Goal: Task Accomplishment & Management: Manage account settings

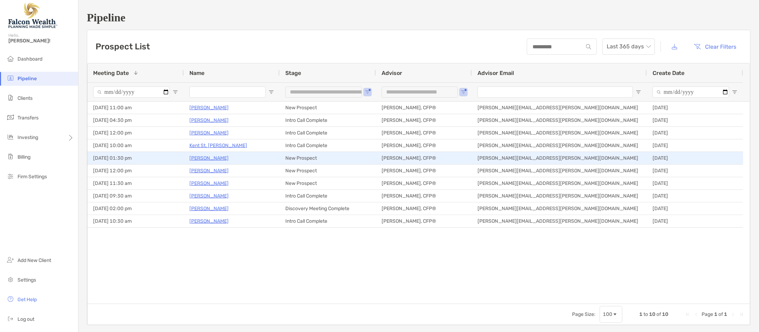
click at [215, 158] on p "[PERSON_NAME]" at bounding box center [208, 158] width 39 height 9
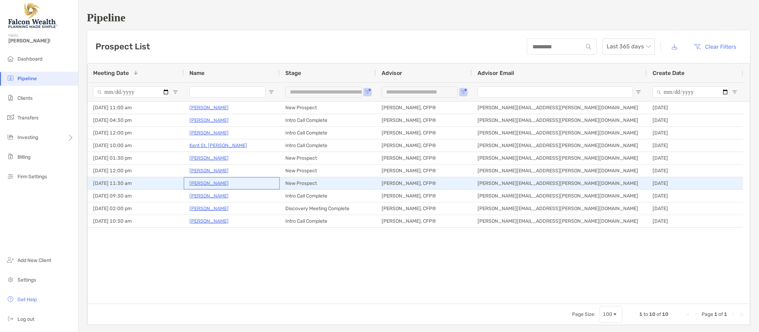
click at [229, 180] on p "[PERSON_NAME]" at bounding box center [208, 183] width 39 height 9
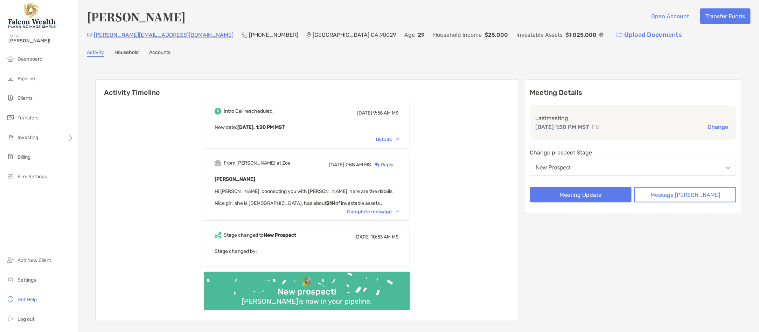
click at [646, 167] on button "New Prospect" at bounding box center [633, 168] width 206 height 16
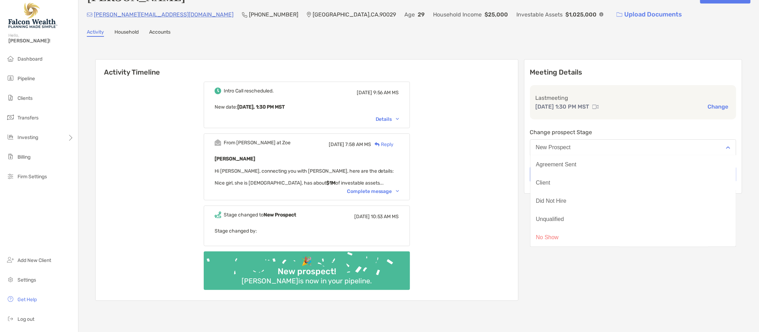
scroll to position [29, 0]
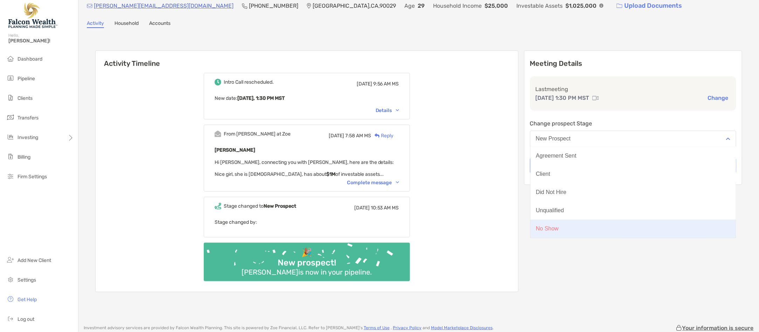
click at [586, 228] on button "No Show" at bounding box center [633, 228] width 206 height 18
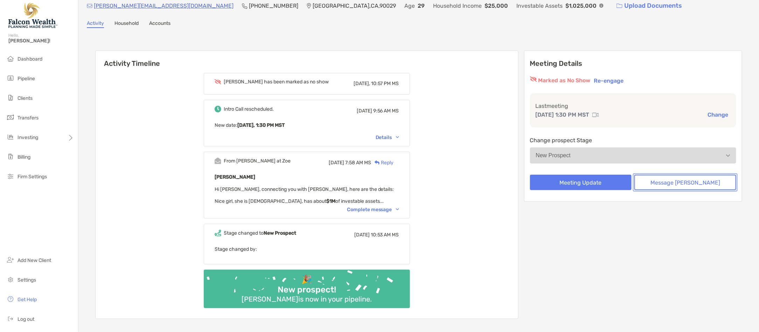
click at [672, 185] on button "Message Zoe" at bounding box center [685, 182] width 102 height 15
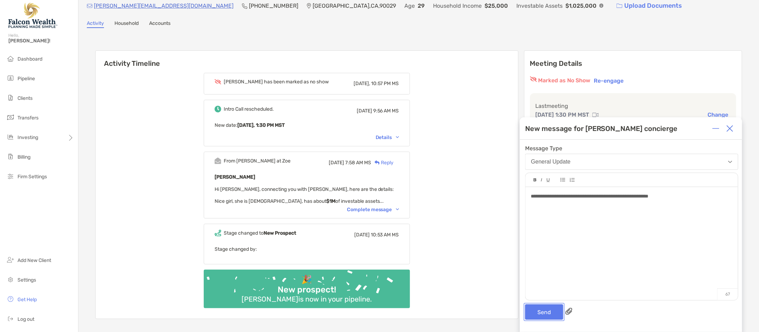
click at [554, 308] on button "Send" at bounding box center [544, 311] width 38 height 15
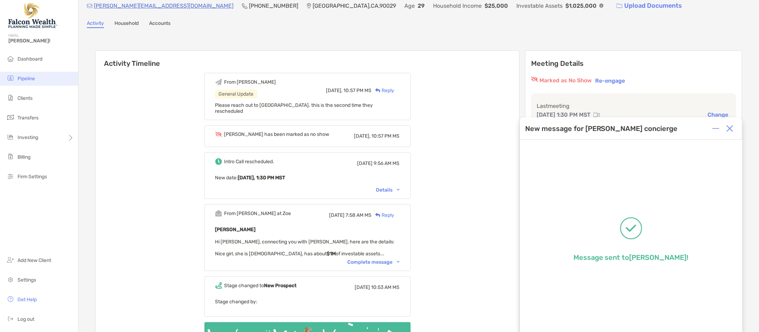
click at [37, 77] on li "Pipeline" at bounding box center [39, 79] width 78 height 14
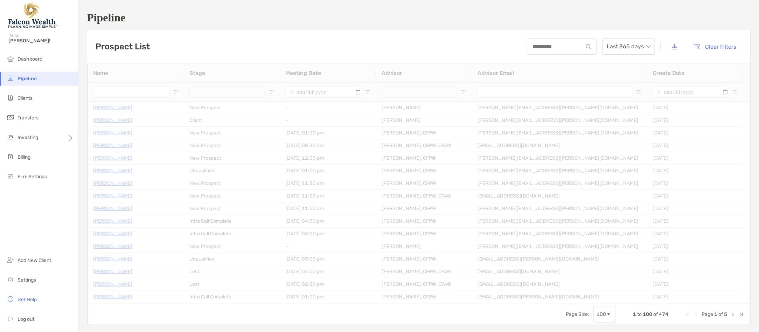
type input "**********"
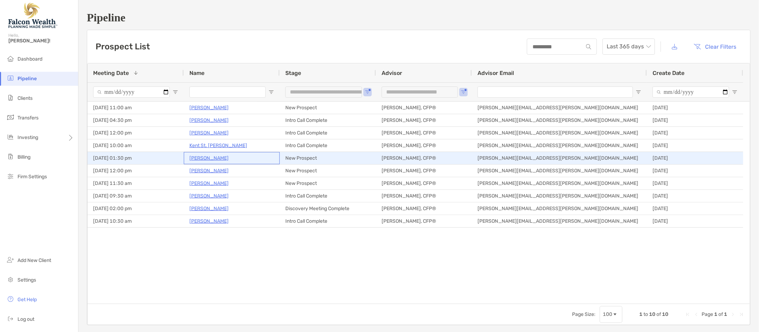
click at [204, 159] on p "[PERSON_NAME]" at bounding box center [208, 158] width 39 height 9
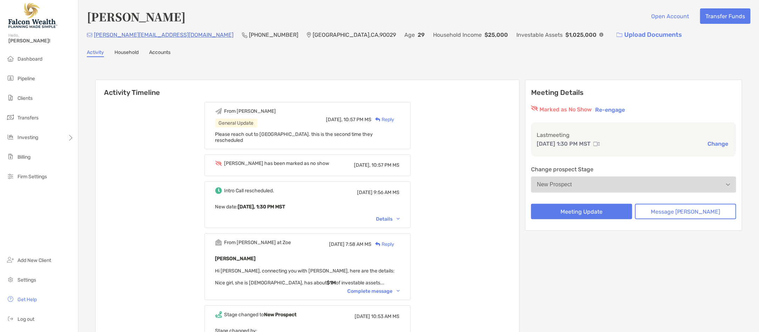
click at [620, 184] on button "New Prospect" at bounding box center [633, 184] width 205 height 16
click at [35, 82] on span "Pipeline" at bounding box center [25, 79] width 17 height 6
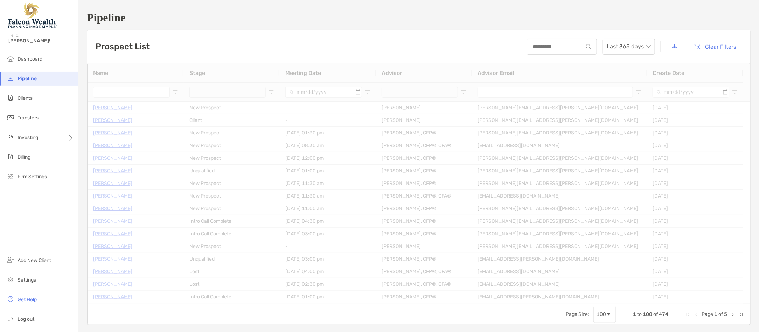
type input "**********"
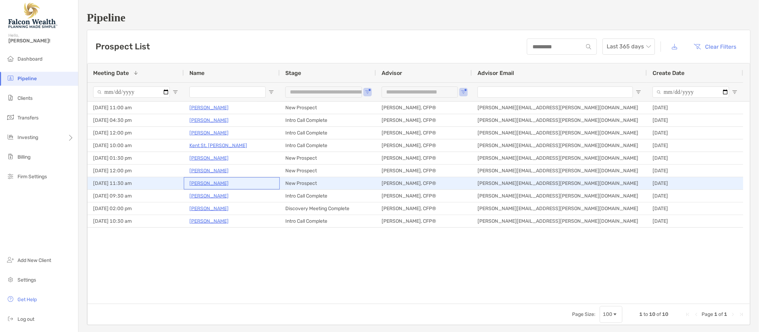
click at [215, 183] on p "[PERSON_NAME]" at bounding box center [208, 183] width 39 height 9
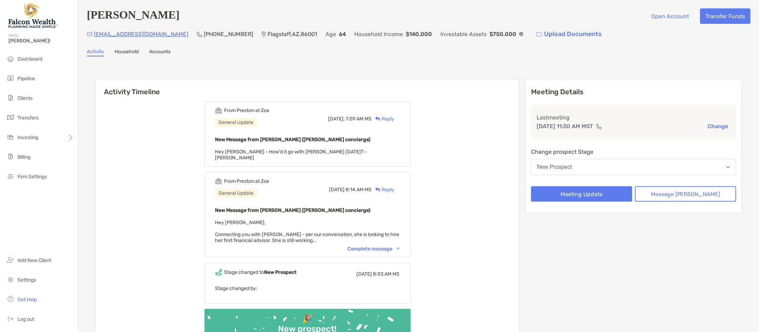
click at [594, 167] on button "New Prospect" at bounding box center [633, 167] width 205 height 16
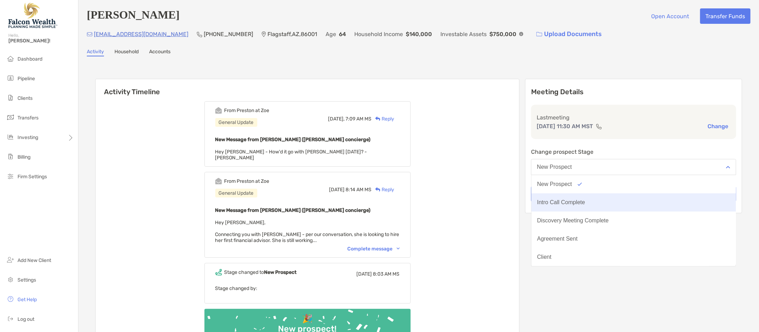
click at [585, 202] on div "Intro Call Complete" at bounding box center [561, 202] width 48 height 6
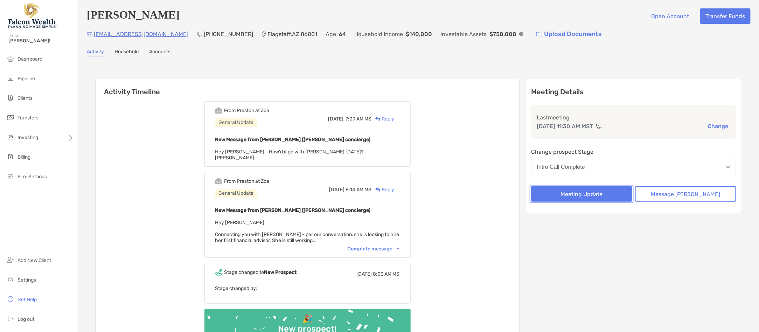
click at [601, 192] on button "Meeting Update" at bounding box center [581, 193] width 101 height 15
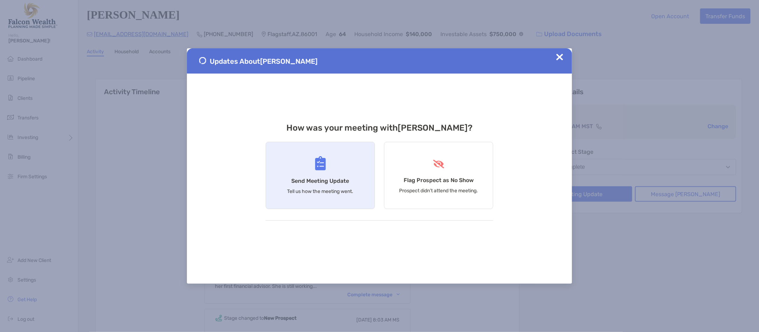
click at [318, 177] on h4 "Send Meeting Update" at bounding box center [321, 180] width 58 height 7
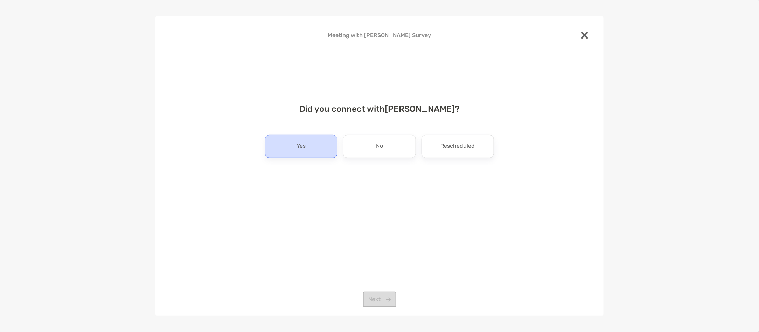
click at [322, 147] on div "Yes" at bounding box center [301, 146] width 72 height 23
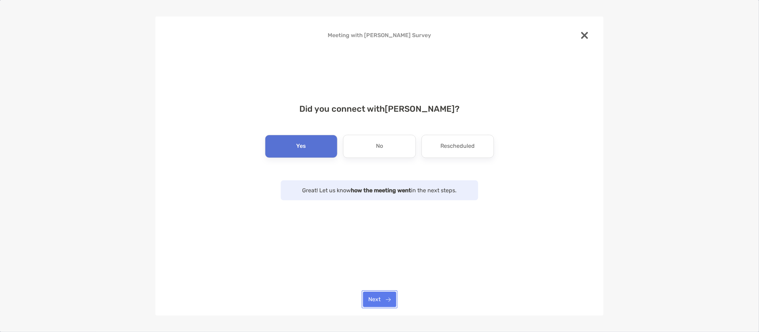
click at [391, 297] on button "Next" at bounding box center [379, 299] width 33 height 15
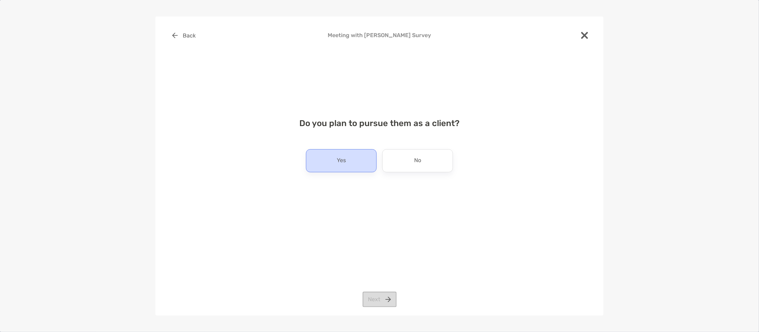
click at [334, 160] on div "Yes" at bounding box center [341, 160] width 71 height 23
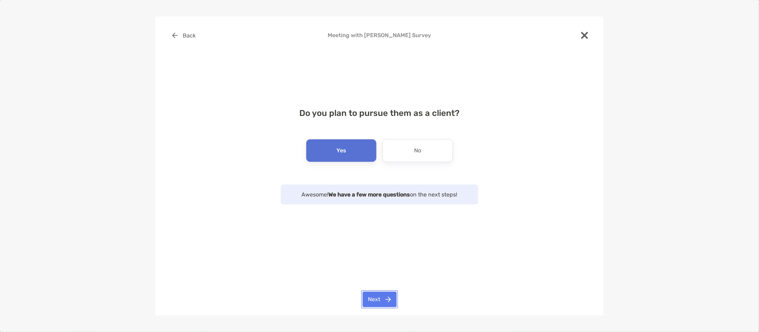
click at [392, 299] on button "Next" at bounding box center [380, 299] width 34 height 15
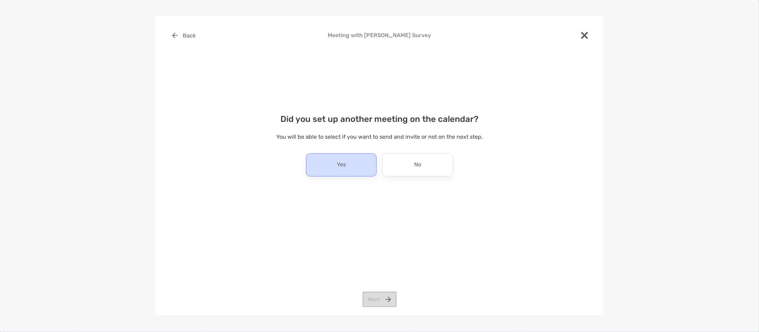
click at [353, 166] on div "Yes" at bounding box center [341, 164] width 71 height 23
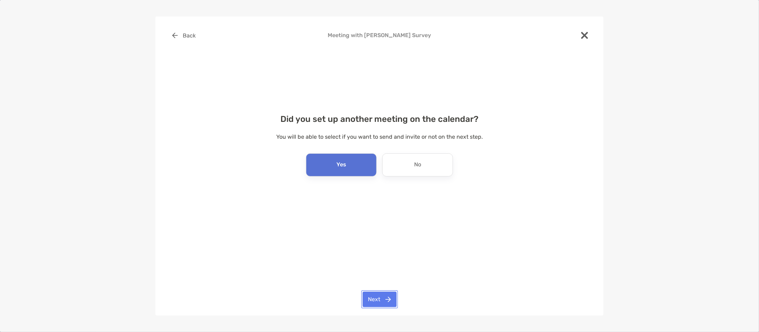
drag, startPoint x: 384, startPoint y: 299, endPoint x: 375, endPoint y: 273, distance: 27.1
click at [385, 299] on button "Next" at bounding box center [380, 299] width 34 height 15
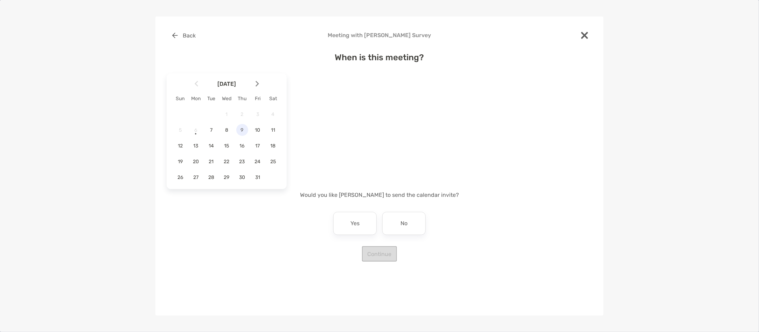
click at [242, 128] on span "9" at bounding box center [242, 130] width 12 height 6
click at [356, 98] on div "Mountain Time" at bounding box center [343, 97] width 43 height 6
click at [351, 170] on div "Pacific Time" at bounding box center [341, 169] width 38 height 6
click at [364, 115] on div "1:30 pm" at bounding box center [371, 111] width 47 height 16
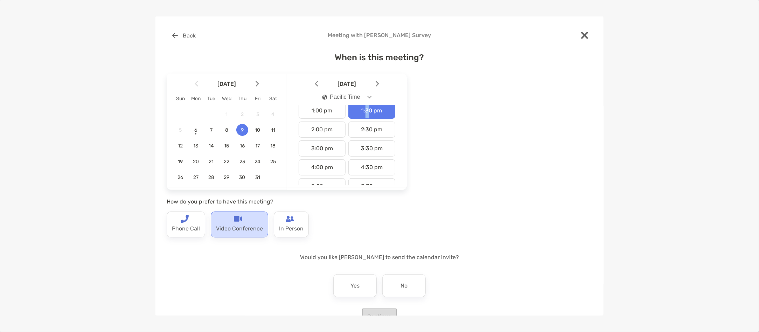
click at [248, 224] on p "Video Conference" at bounding box center [239, 228] width 47 height 11
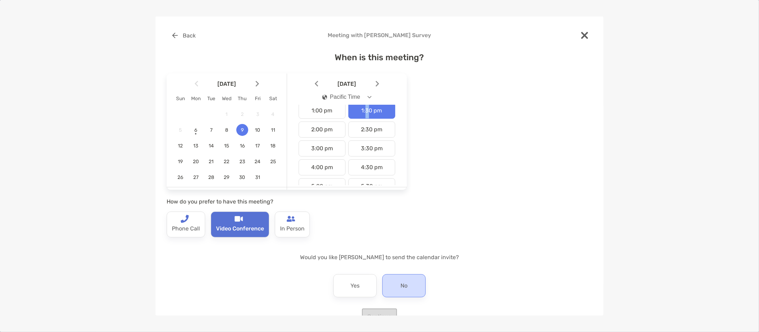
click at [392, 284] on div "No" at bounding box center [403, 285] width 43 height 23
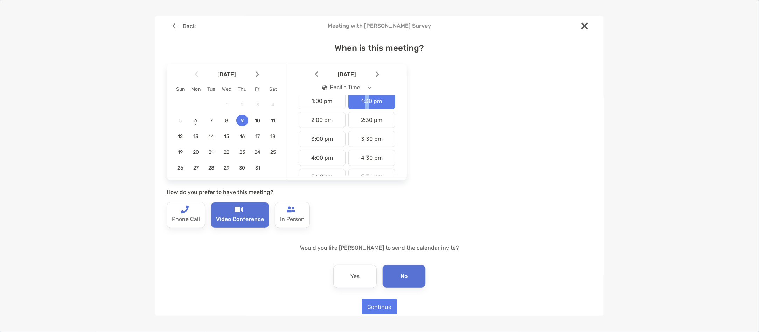
scroll to position [19, 0]
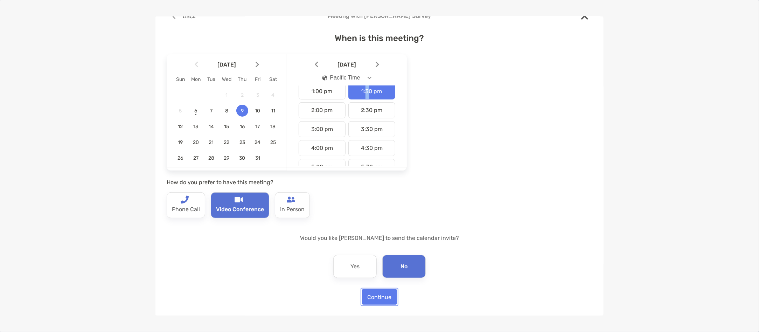
click at [378, 301] on button "Continue" at bounding box center [379, 296] width 35 height 15
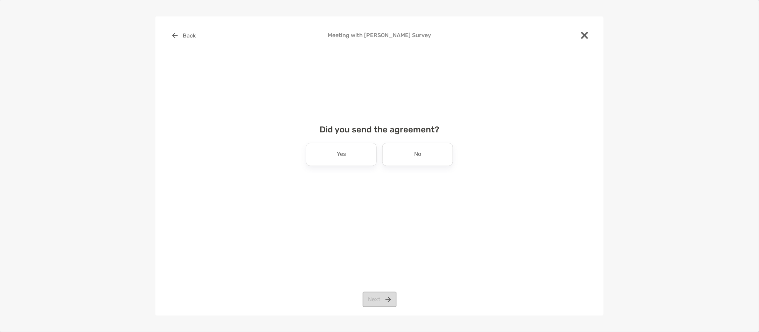
scroll to position [0, 0]
click at [417, 158] on p "No" at bounding box center [417, 154] width 7 height 11
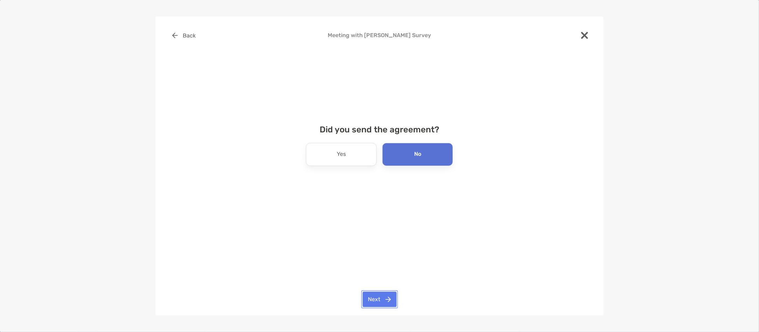
click at [381, 295] on button "Next" at bounding box center [380, 299] width 34 height 15
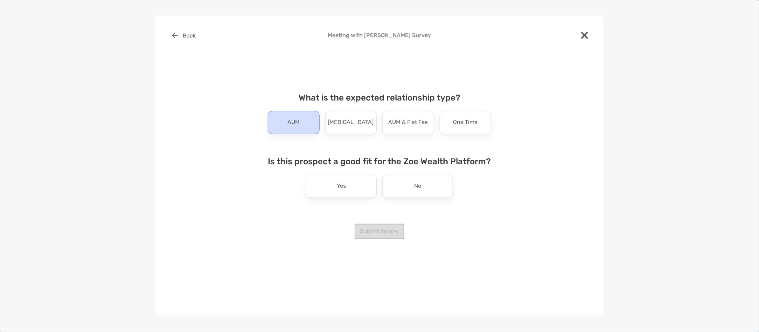
click at [302, 123] on div "AUM" at bounding box center [294, 122] width 52 height 23
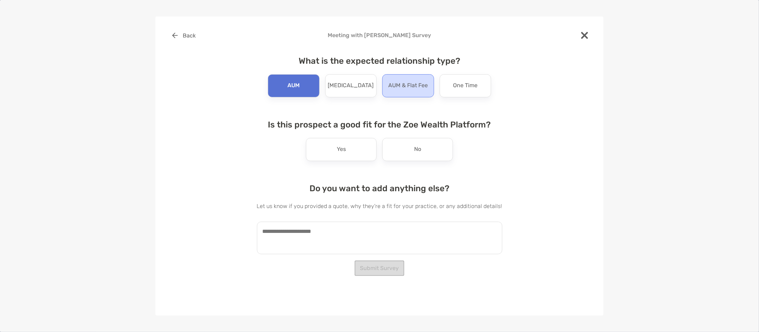
click at [406, 90] on p "AUM & Flat Fee" at bounding box center [408, 85] width 40 height 11
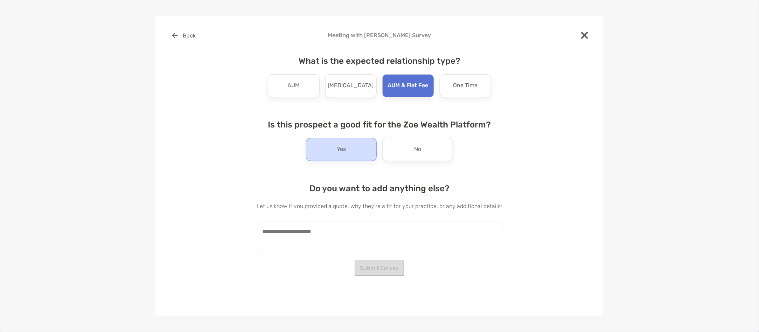
click at [354, 146] on div "Yes" at bounding box center [341, 149] width 71 height 23
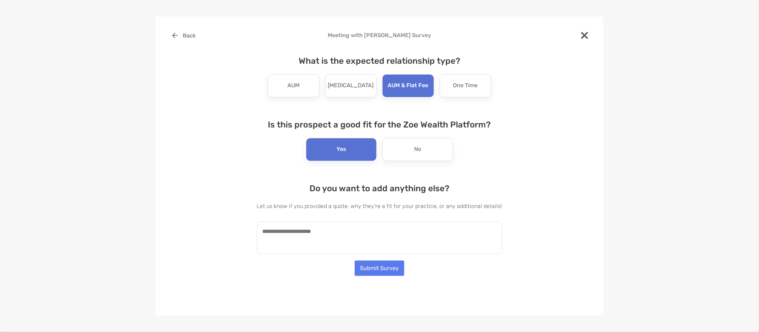
click at [354, 223] on textarea at bounding box center [379, 238] width 245 height 33
type textarea "**********"
click at [376, 267] on button "Submit Survey" at bounding box center [380, 267] width 50 height 15
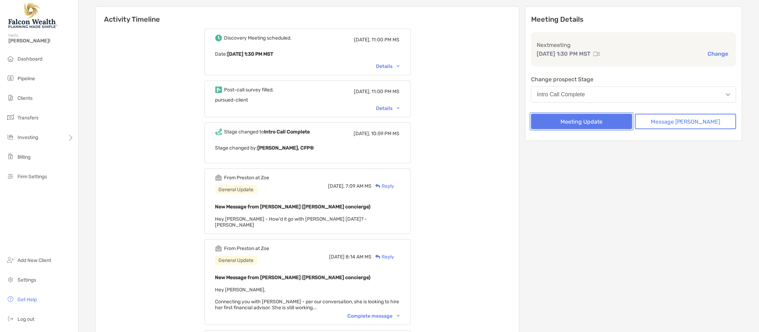
scroll to position [73, 0]
click at [33, 82] on span "Pipeline" at bounding box center [25, 79] width 17 height 6
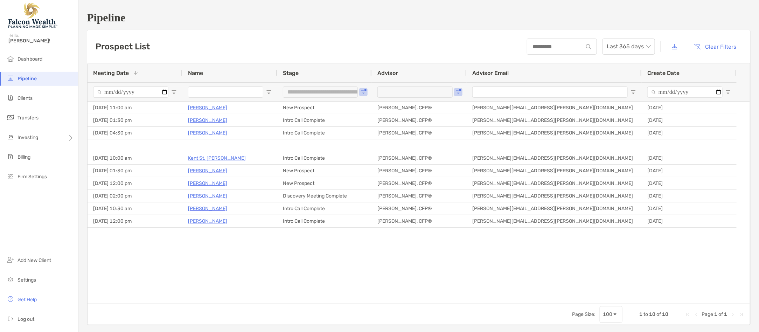
type input "**********"
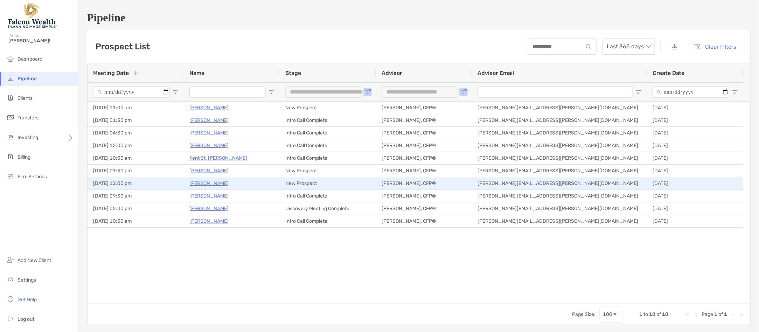
click at [211, 183] on p "[PERSON_NAME]" at bounding box center [208, 183] width 39 height 9
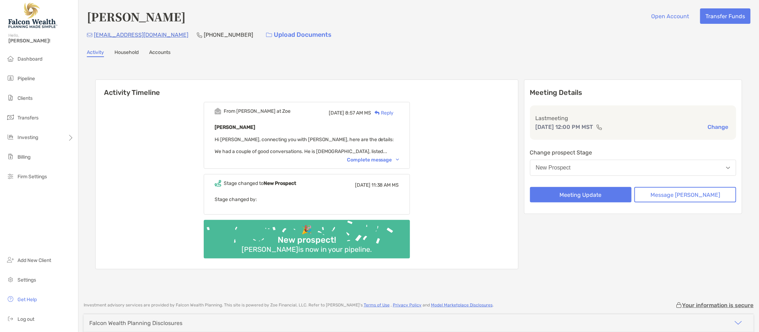
click at [598, 164] on button "New Prospect" at bounding box center [633, 168] width 206 height 16
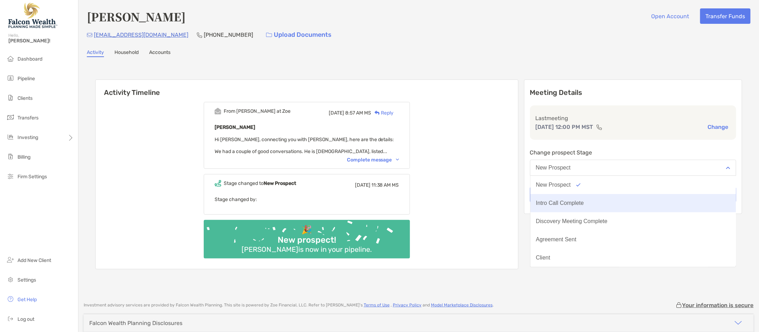
click at [593, 197] on button "Intro Call Complete" at bounding box center [633, 203] width 206 height 18
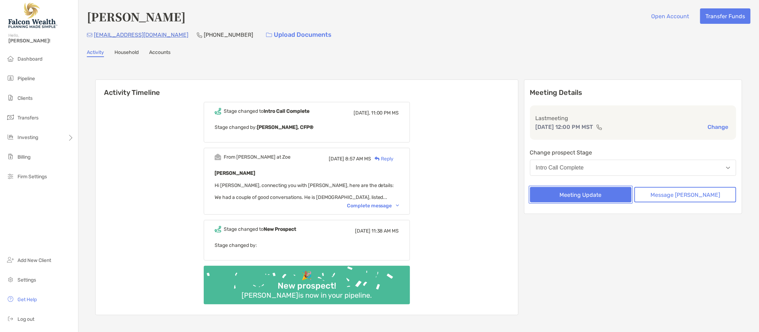
click at [593, 197] on button "Meeting Update" at bounding box center [581, 194] width 102 height 15
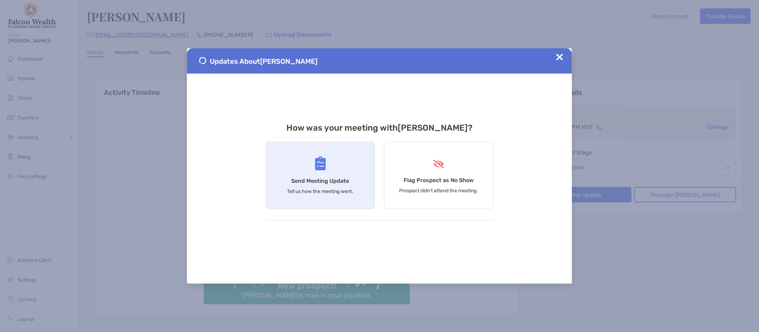
click at [342, 153] on div "Send Meeting Update Tell us how the meeting went." at bounding box center [320, 175] width 109 height 67
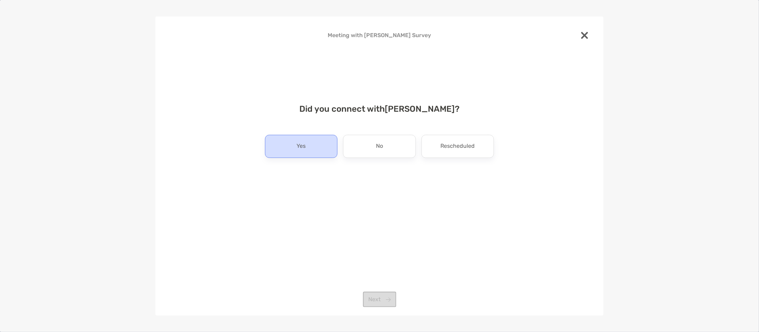
click at [303, 138] on div "Yes" at bounding box center [301, 146] width 72 height 23
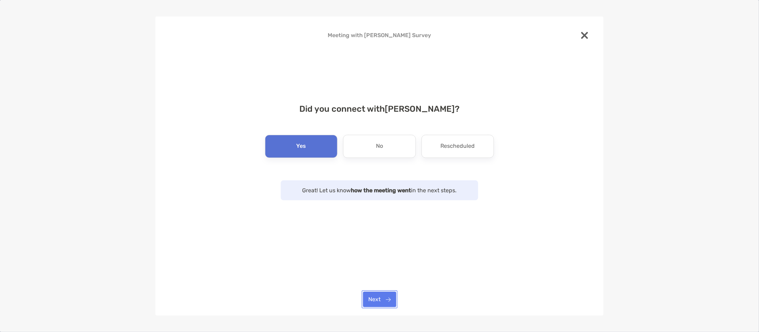
click at [379, 304] on button "Next" at bounding box center [379, 299] width 33 height 15
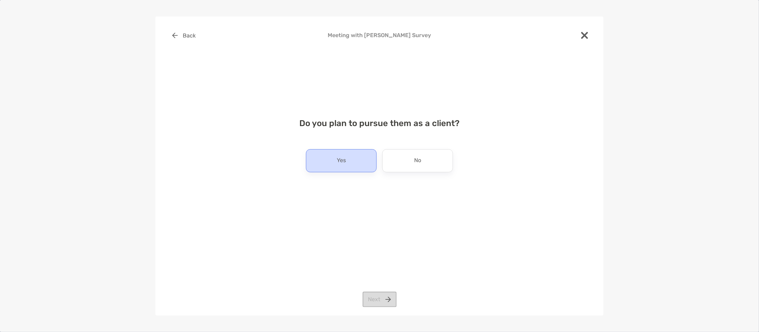
click at [346, 168] on div "Yes" at bounding box center [341, 160] width 71 height 23
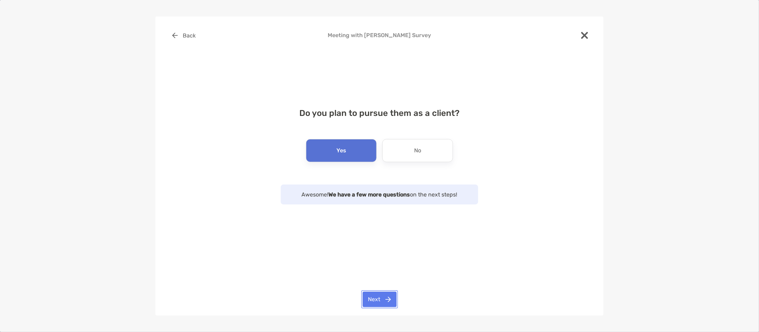
click at [378, 295] on button "Next" at bounding box center [380, 299] width 34 height 15
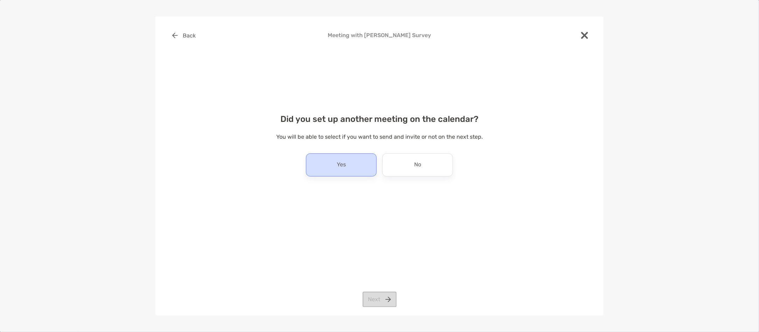
click at [369, 164] on div "Yes" at bounding box center [341, 164] width 71 height 23
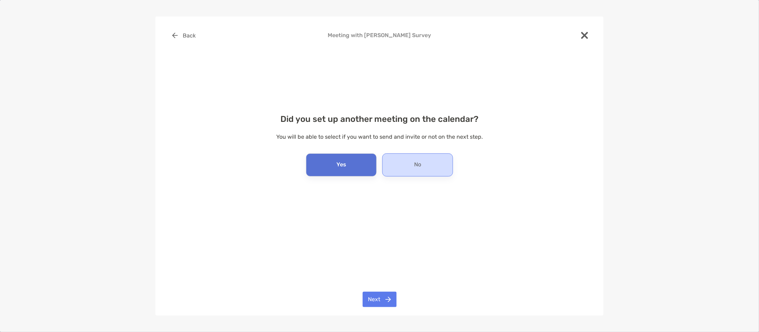
click at [395, 164] on div "No" at bounding box center [417, 164] width 71 height 23
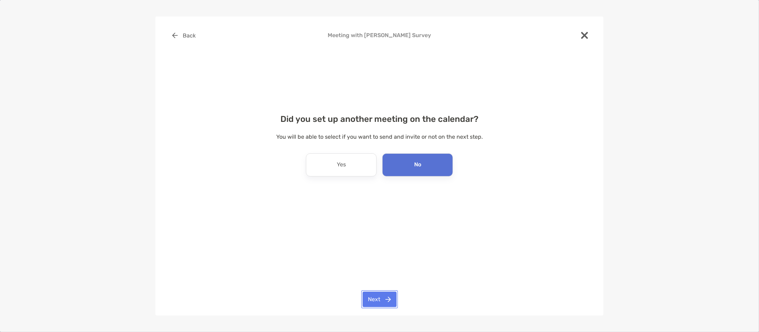
drag, startPoint x: 387, startPoint y: 300, endPoint x: 365, endPoint y: 258, distance: 48.1
click at [387, 301] on button "Next" at bounding box center [380, 299] width 34 height 15
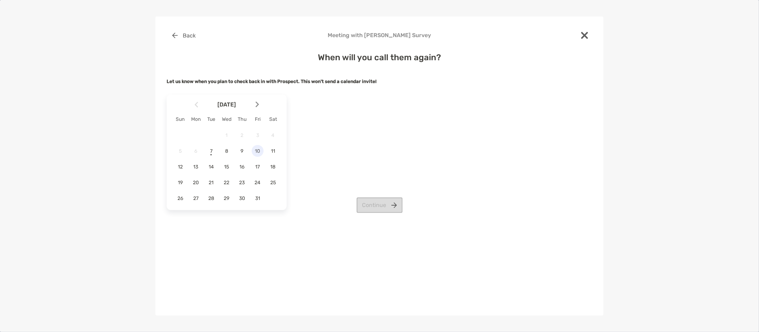
click at [260, 153] on span "10" at bounding box center [258, 151] width 12 height 6
click at [386, 204] on button "Continue" at bounding box center [380, 204] width 46 height 15
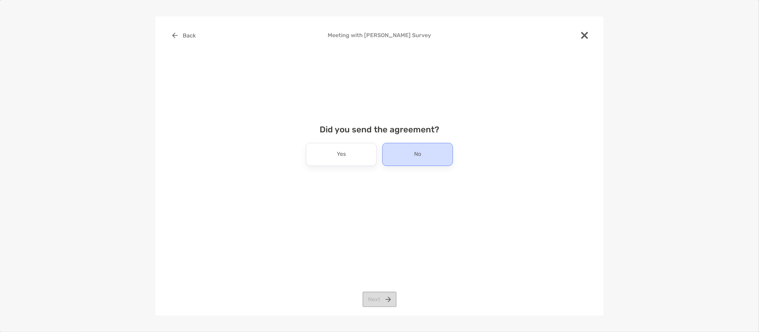
click at [397, 157] on div "No" at bounding box center [417, 154] width 71 height 23
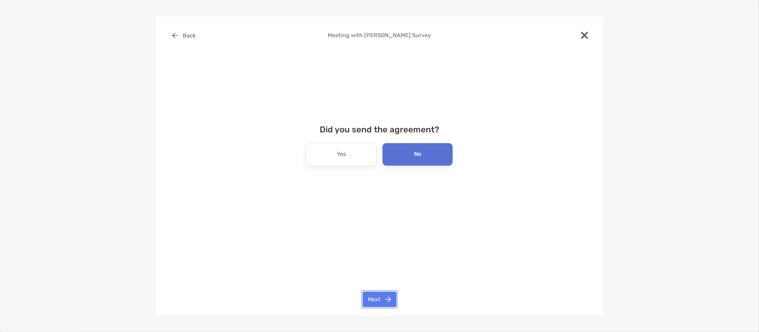
click at [390, 297] on button "Next" at bounding box center [380, 299] width 34 height 15
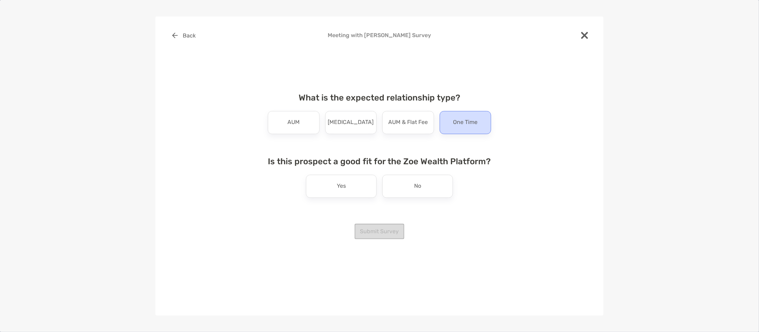
click at [463, 122] on p "One Time" at bounding box center [465, 122] width 24 height 11
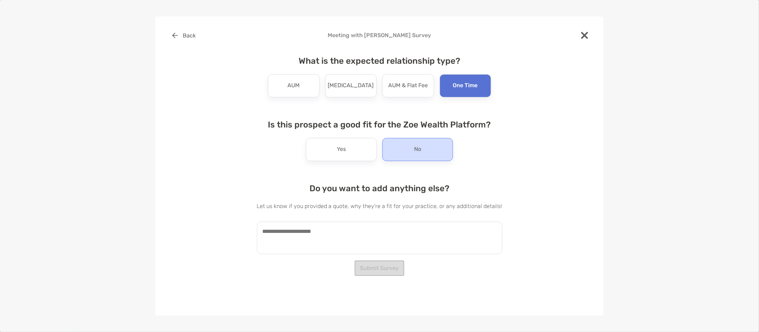
click at [423, 141] on div "No" at bounding box center [417, 149] width 71 height 23
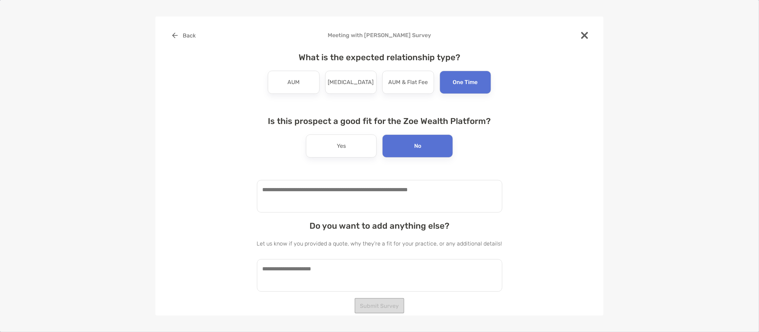
click at [374, 194] on textarea at bounding box center [379, 196] width 245 height 33
type textarea "**********"
click at [345, 285] on textarea at bounding box center [379, 275] width 245 height 33
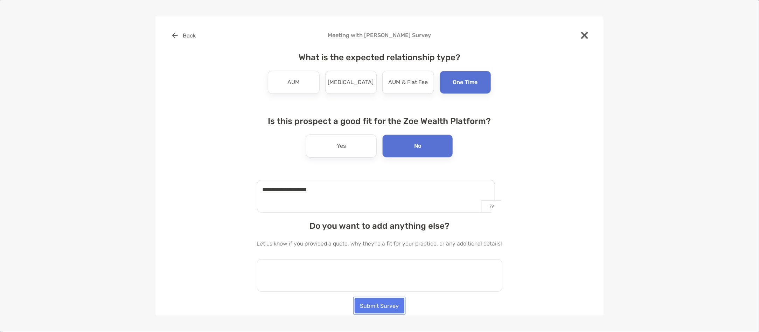
click at [386, 303] on button "Submit Survey" at bounding box center [380, 305] width 50 height 15
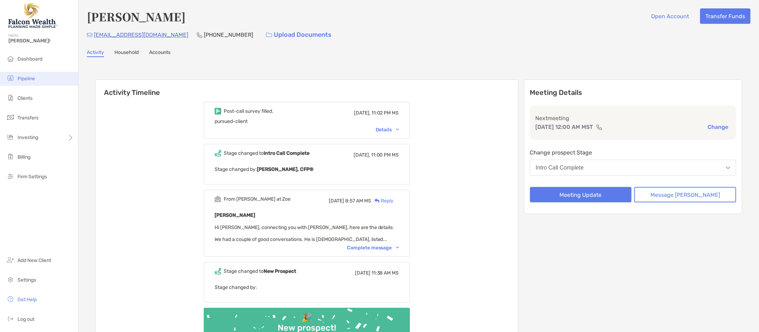
click at [47, 82] on li "Pipeline" at bounding box center [39, 79] width 78 height 14
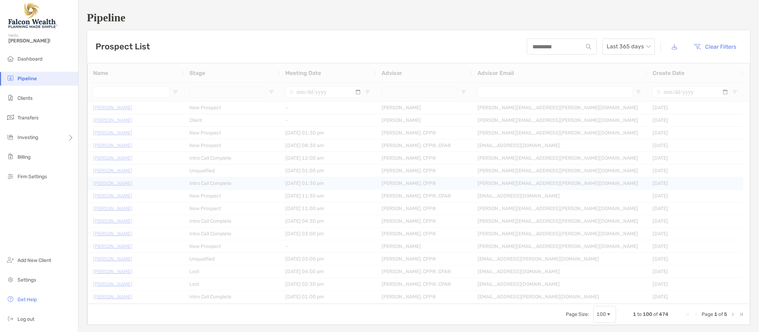
type input "**********"
